Goal: Transaction & Acquisition: Purchase product/service

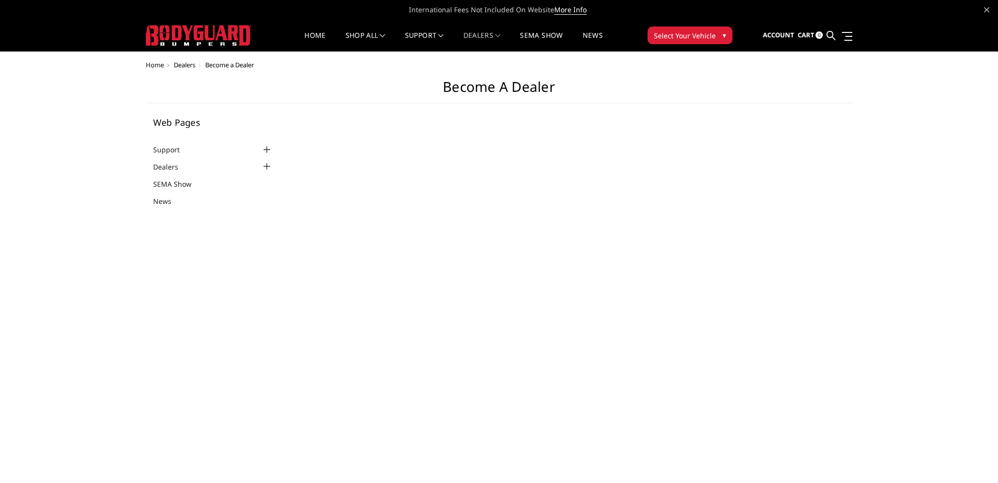
select select "US"
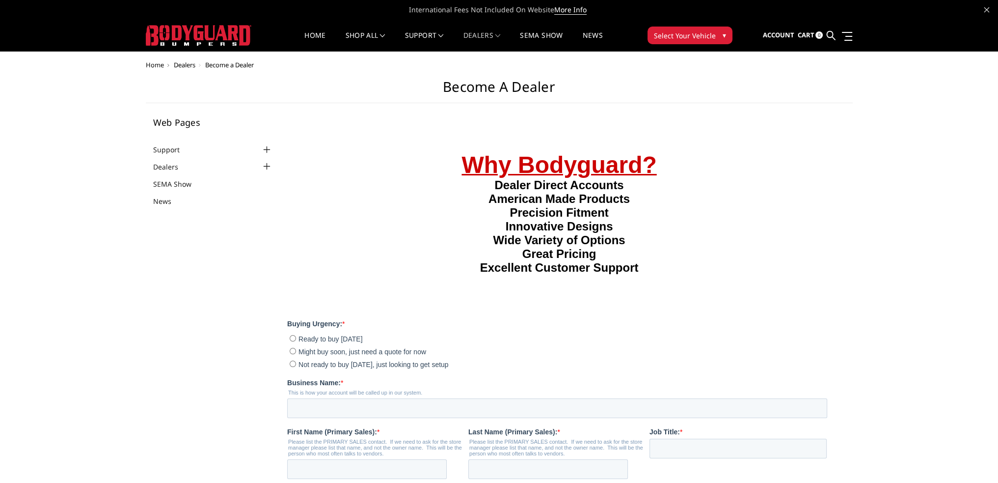
click at [197, 31] on img at bounding box center [199, 35] width 106 height 21
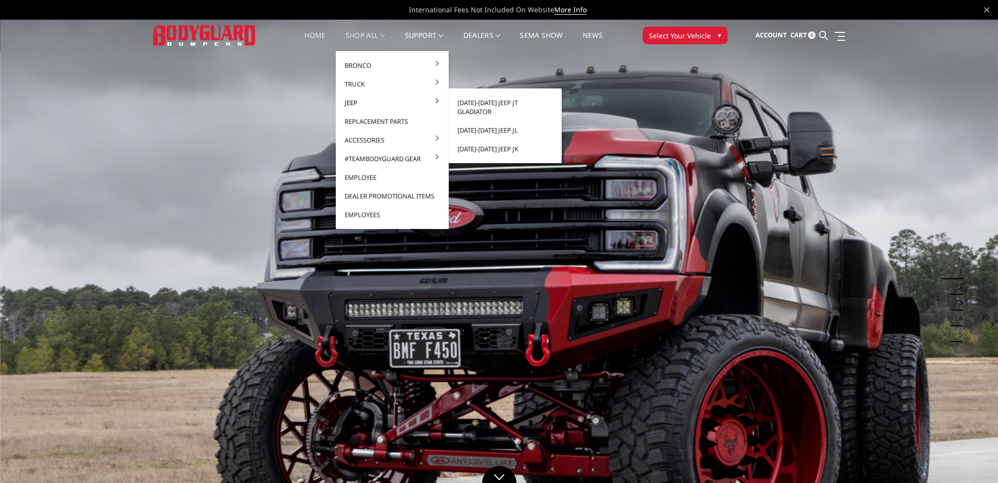
click at [363, 105] on link "Jeep" at bounding box center [392, 102] width 105 height 19
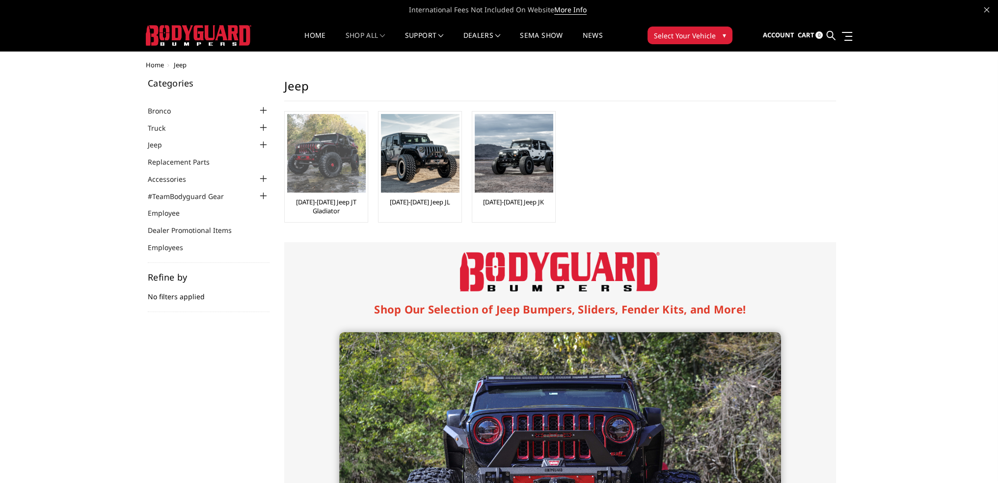
click at [334, 169] on img at bounding box center [326, 153] width 79 height 79
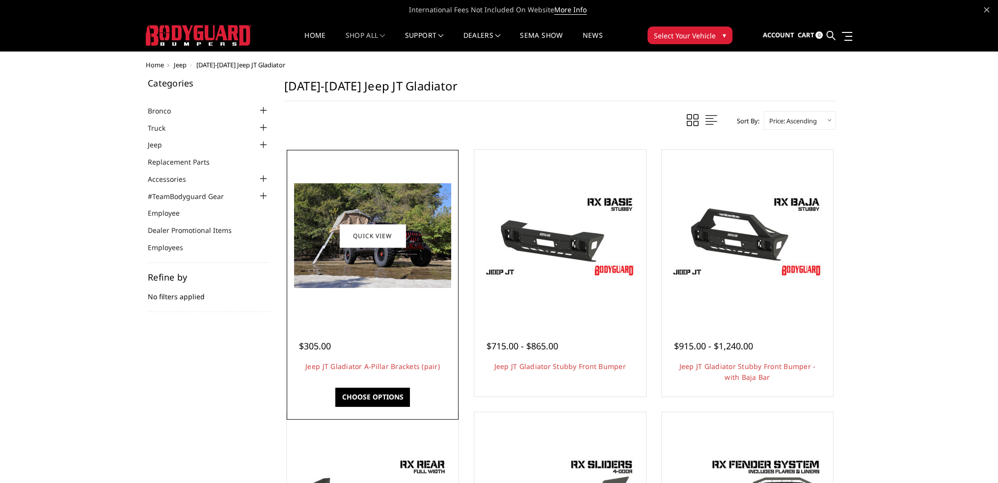
click at [383, 272] on img at bounding box center [372, 235] width 157 height 105
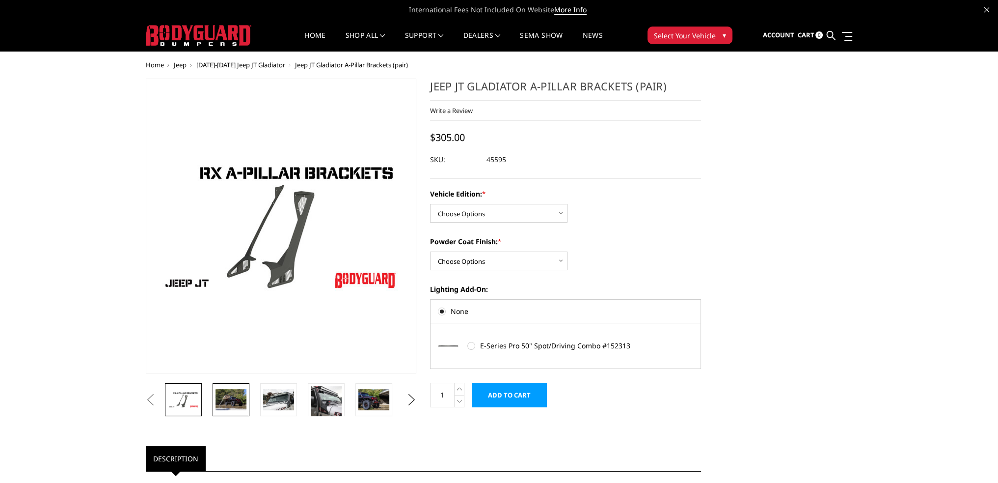
click at [234, 394] on img at bounding box center [231, 399] width 31 height 21
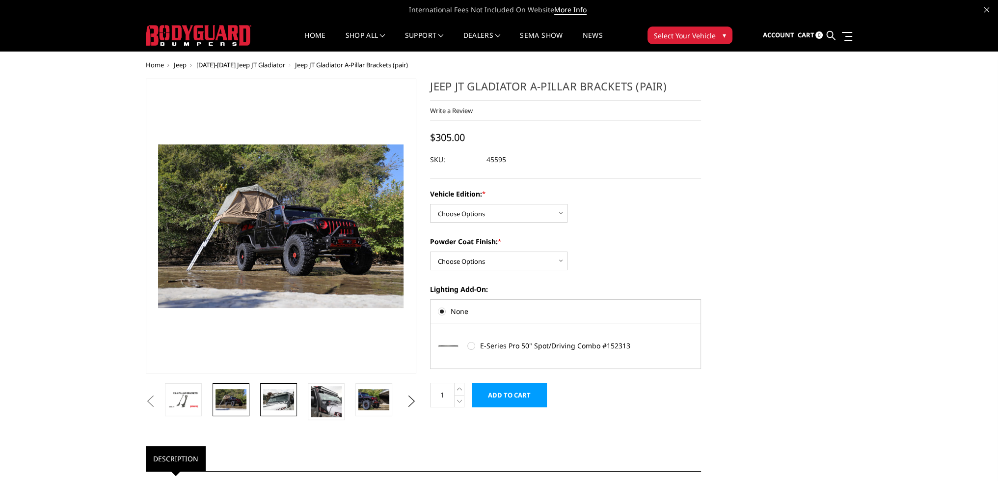
click at [271, 392] on img at bounding box center [278, 399] width 31 height 21
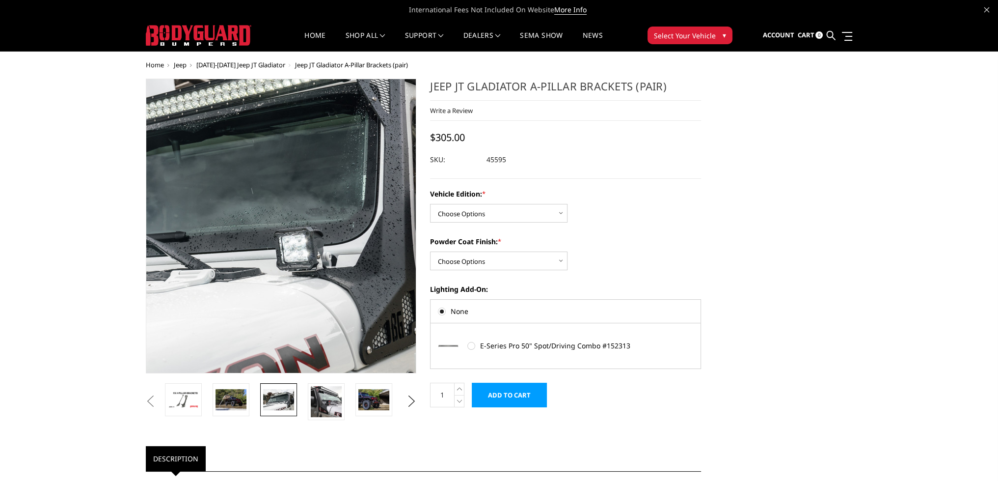
click at [357, 280] on img at bounding box center [181, 203] width 629 height 419
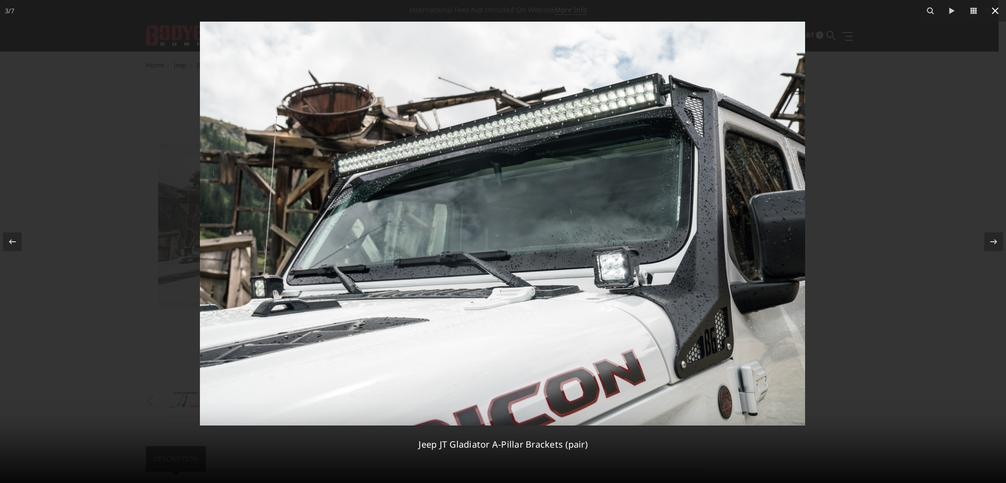
click at [996, 9] on icon at bounding box center [994, 10] width 7 height 7
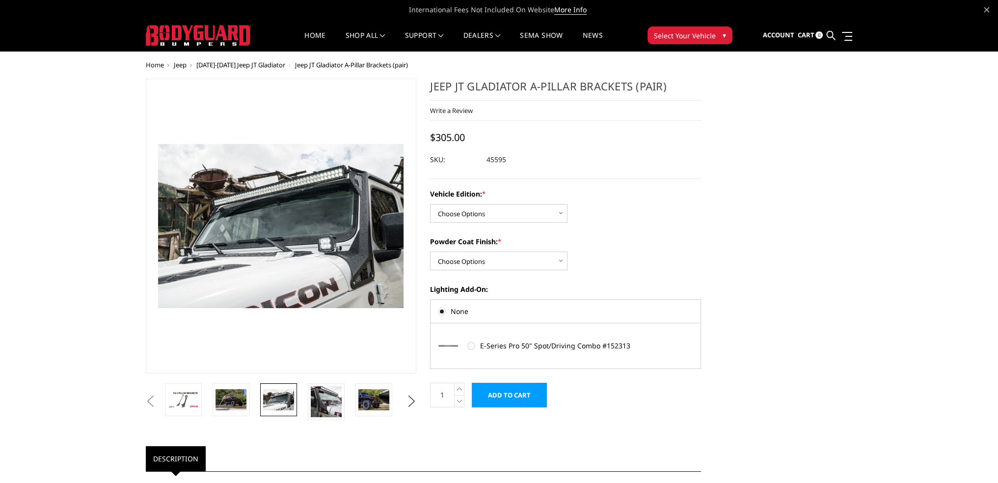
click at [254, 64] on span "[DATE]-[DATE] Jeep JT Gladiator" at bounding box center [240, 64] width 89 height 9
